Goal: Transaction & Acquisition: Purchase product/service

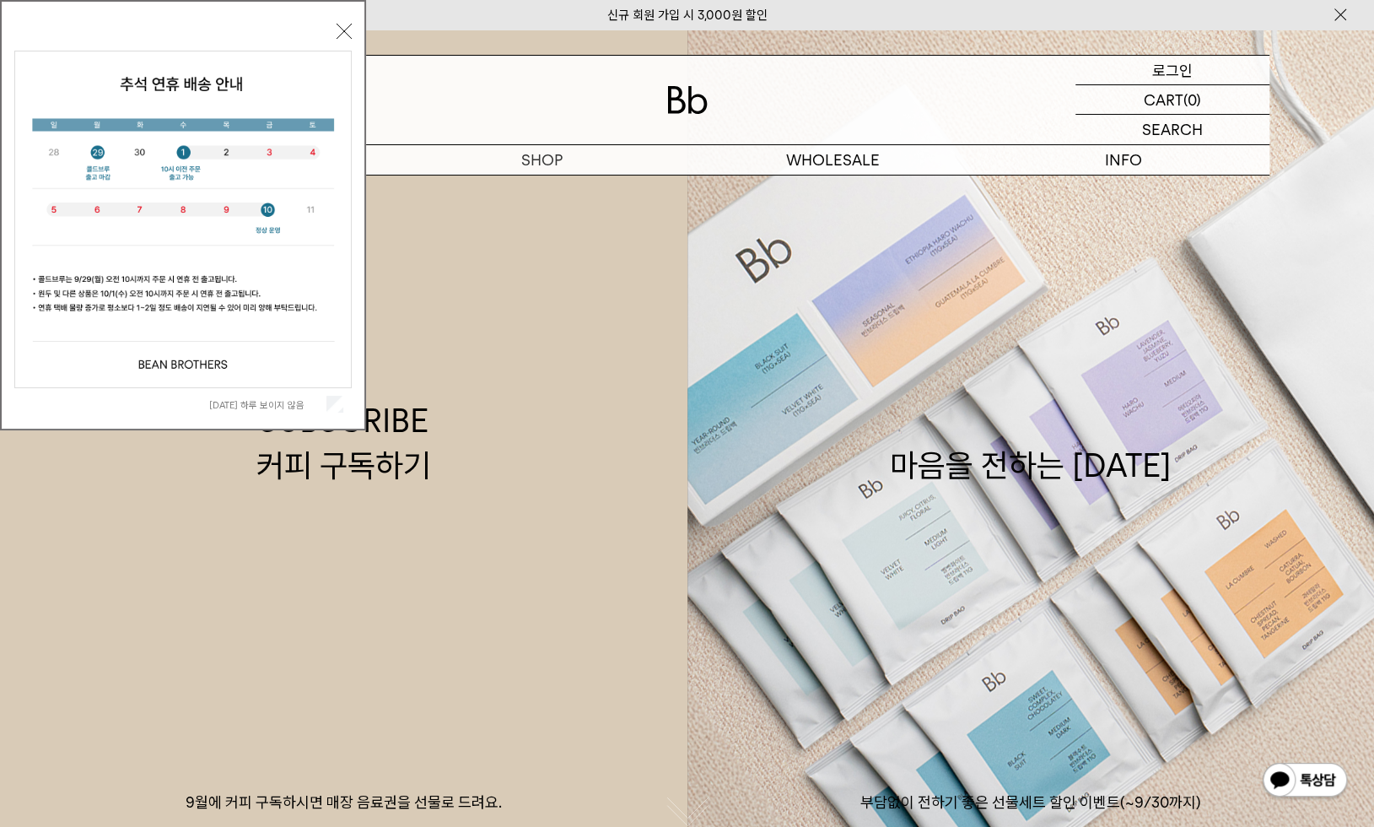
click at [1180, 65] on p "로그인" at bounding box center [1172, 70] width 40 height 29
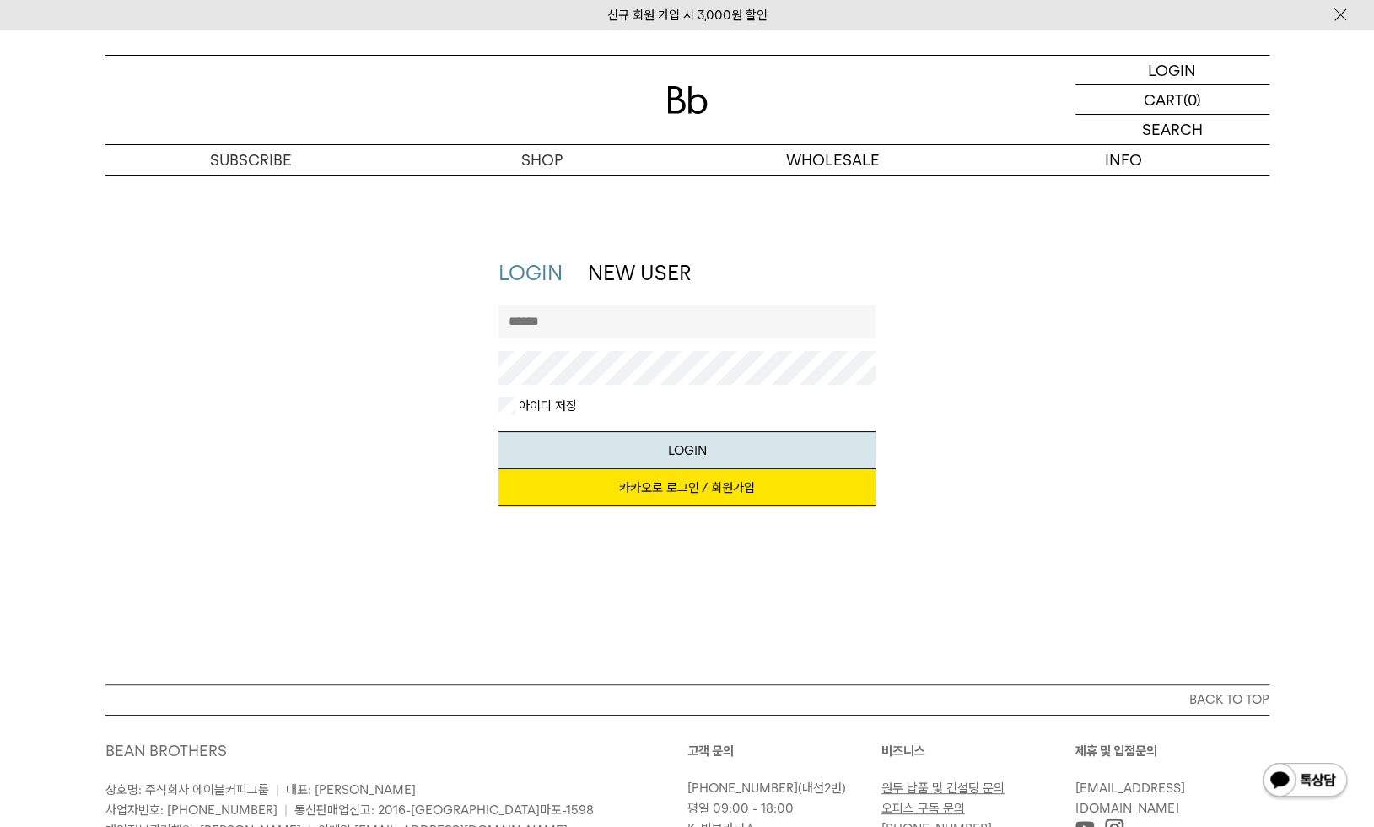
click at [690, 488] on link "카카오로 로그인 / 회원가입" at bounding box center [686, 487] width 377 height 37
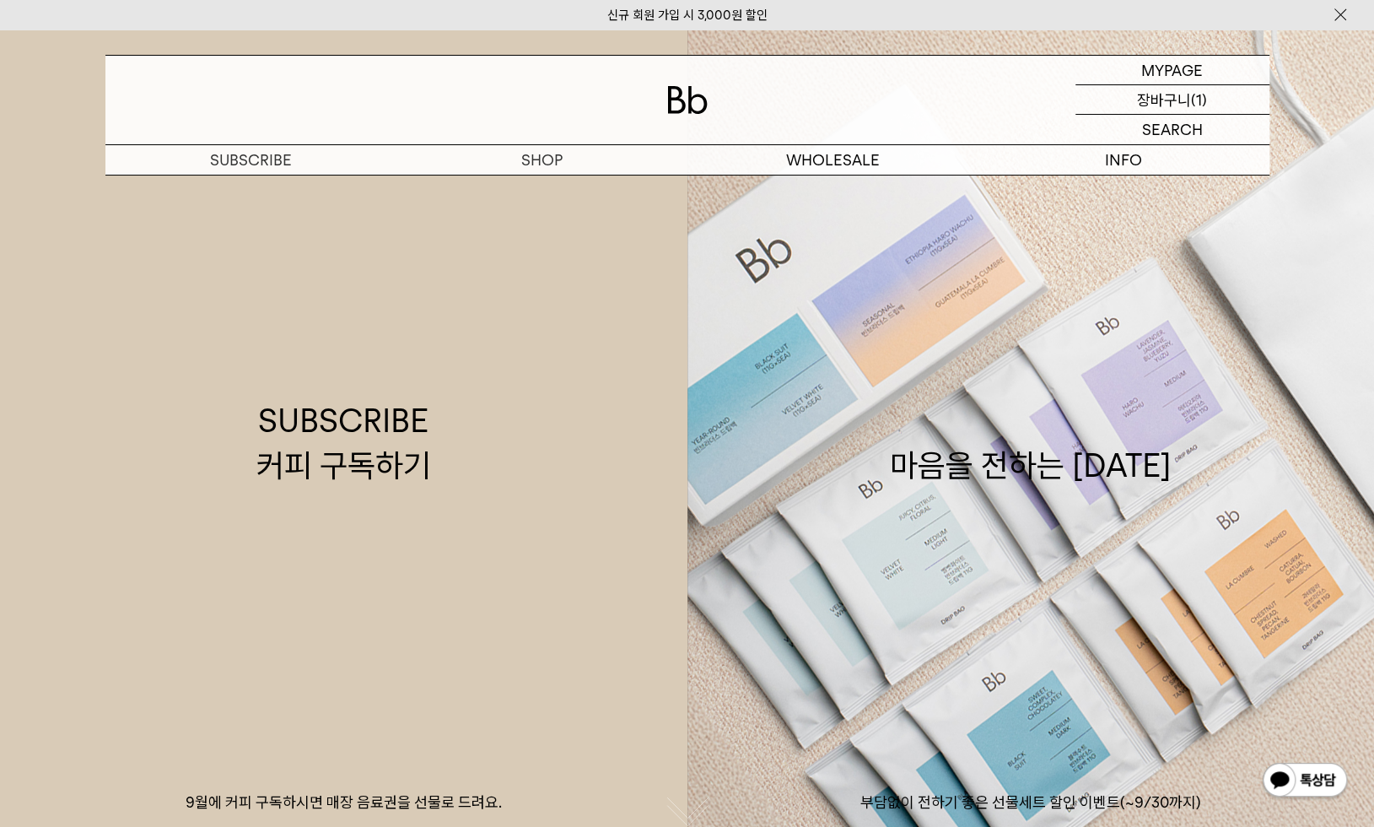
click at [1174, 93] on p "장바구니" at bounding box center [1164, 99] width 54 height 29
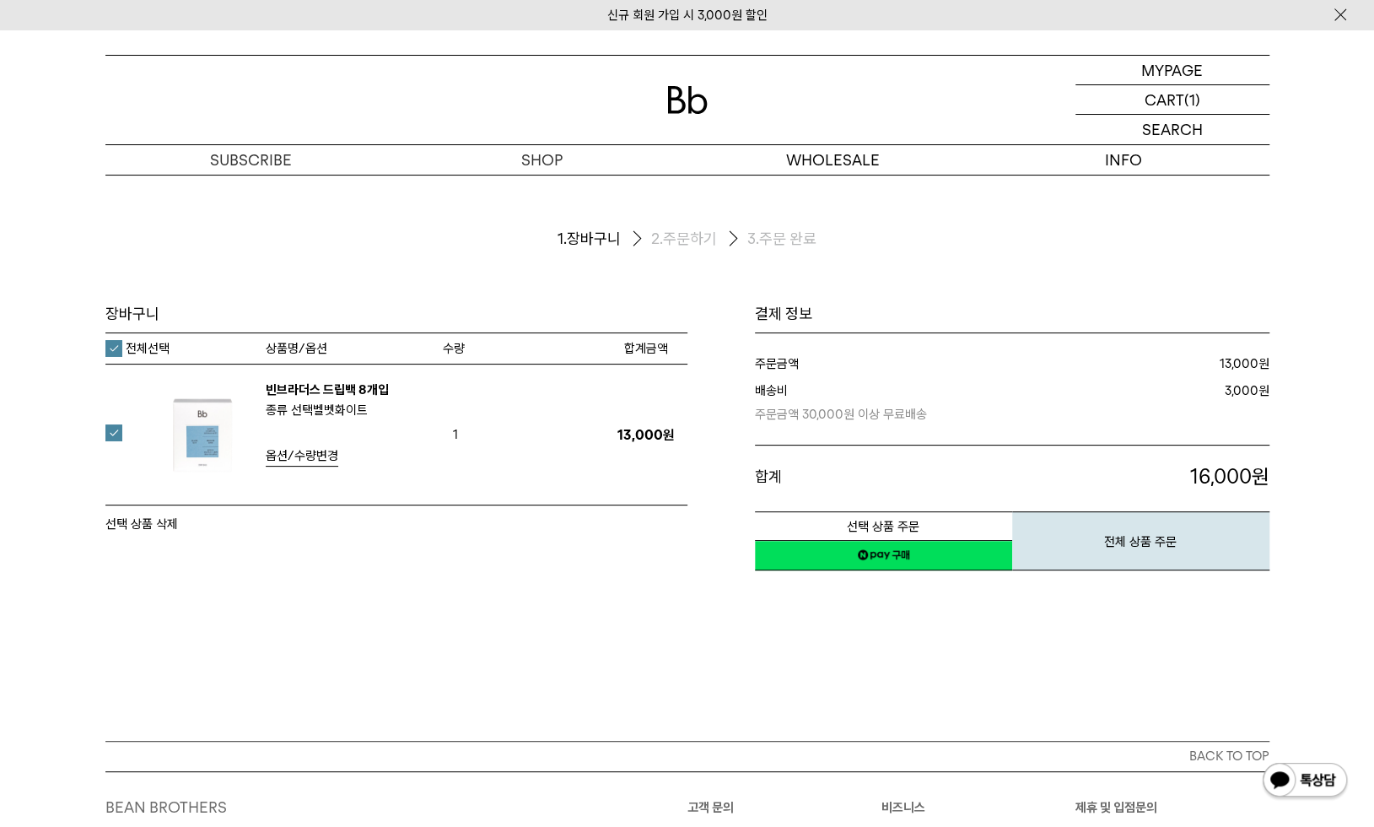
click at [157, 521] on button "선택 상품 삭제" at bounding box center [141, 524] width 73 height 20
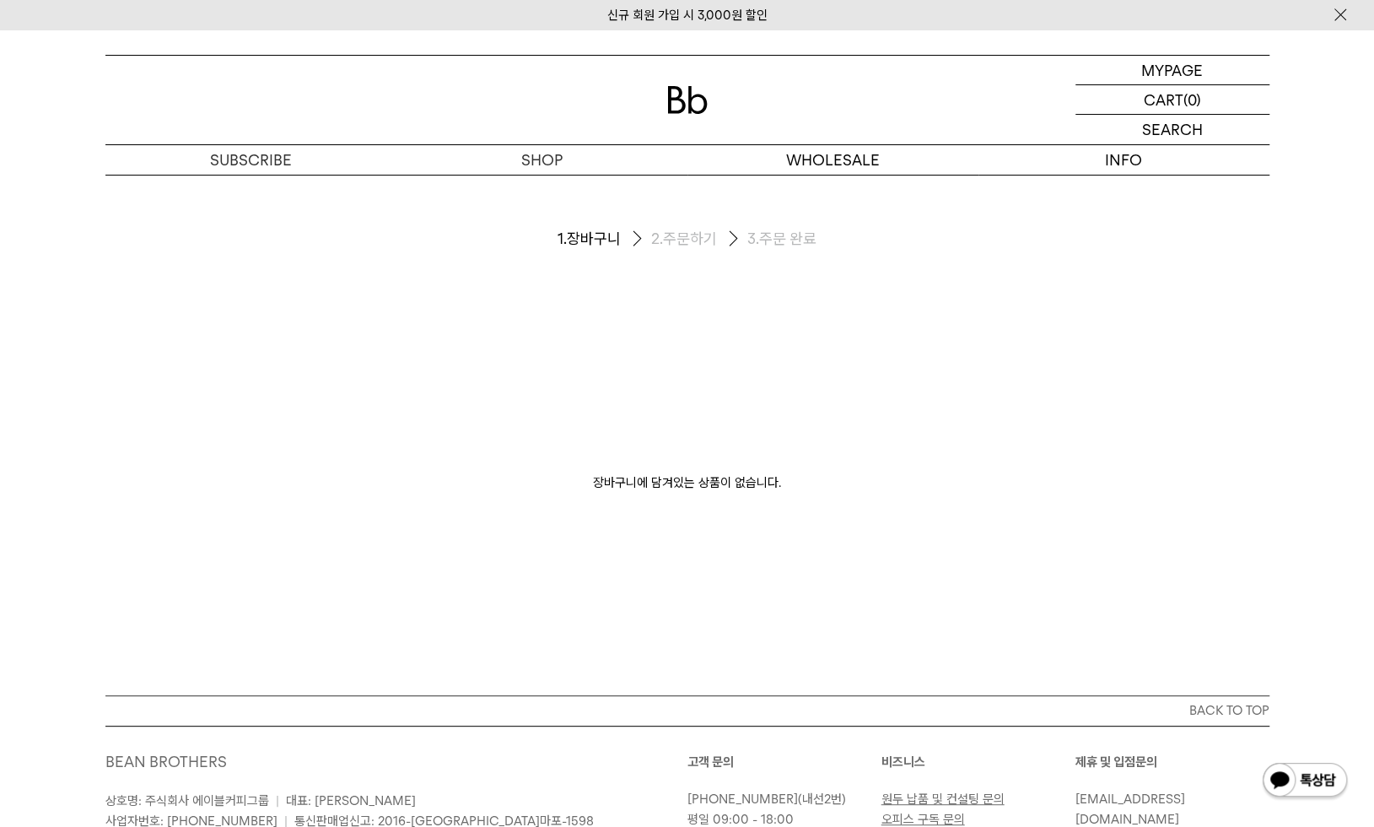
click at [683, 110] on img at bounding box center [687, 100] width 40 height 28
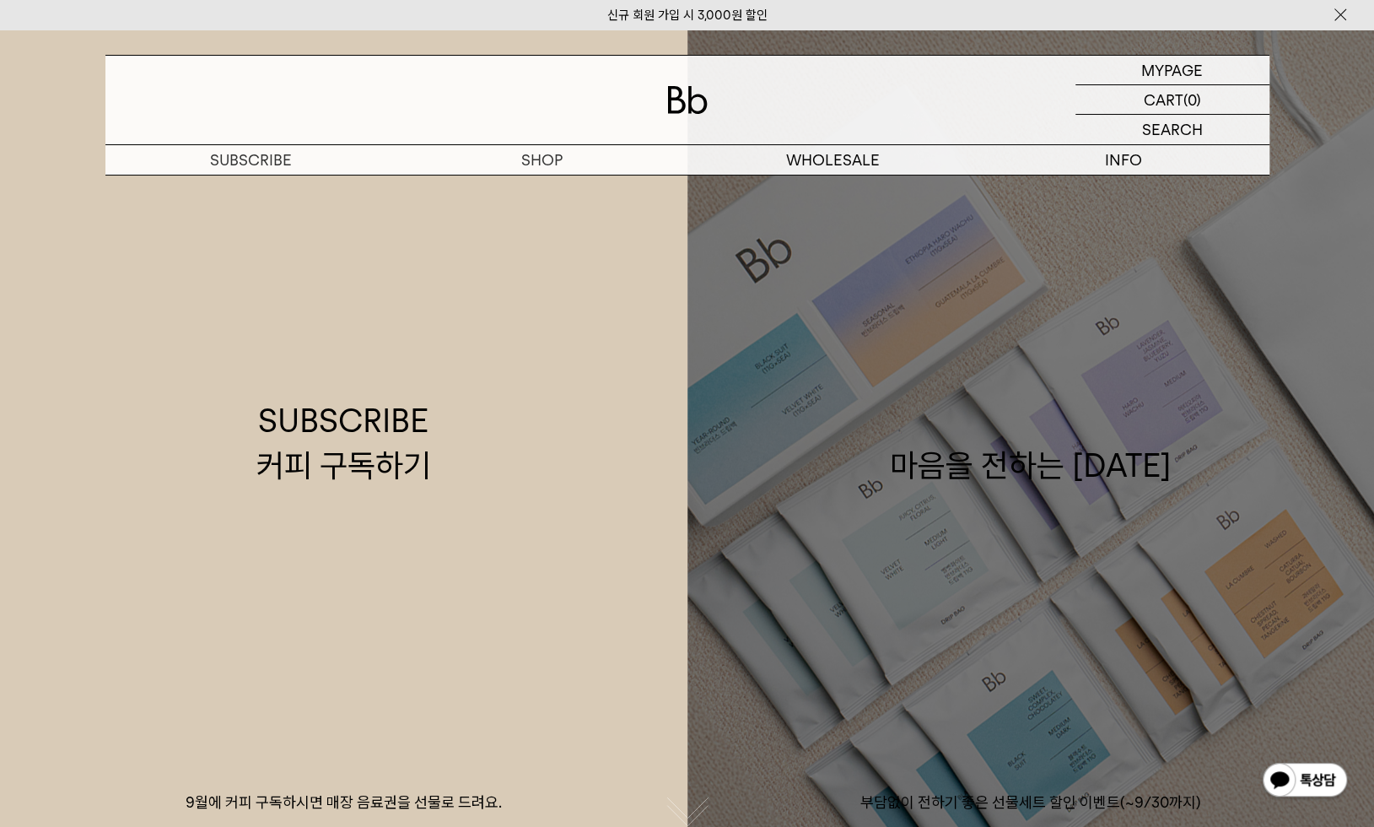
click at [846, 353] on link "마음을 전하는 추석 부담없이 전하기 좋은 선물세트 할인 이벤트(~9/30까지)" at bounding box center [1030, 443] width 687 height 827
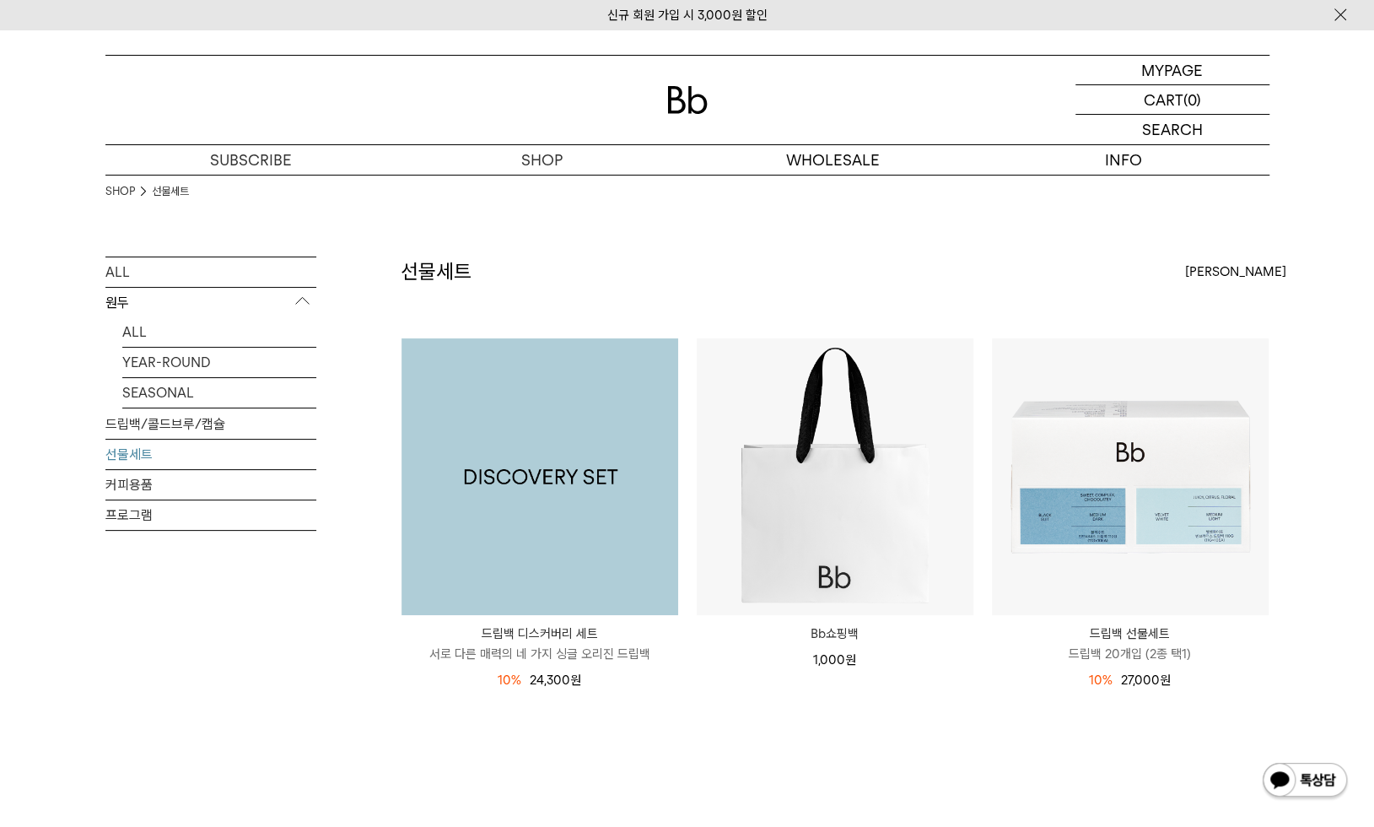
click at [555, 434] on img at bounding box center [539, 476] width 277 height 277
